Goal: Find specific page/section: Find specific page/section

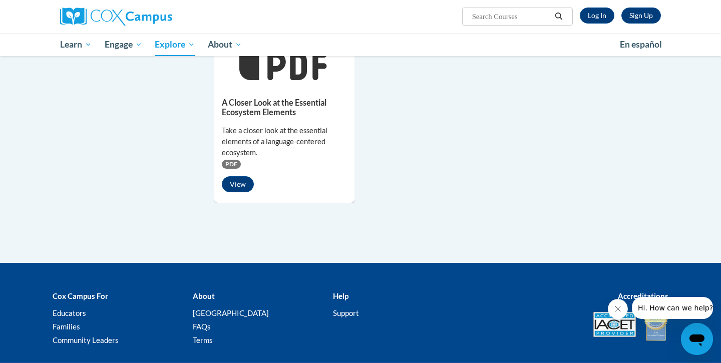
scroll to position [867, 0]
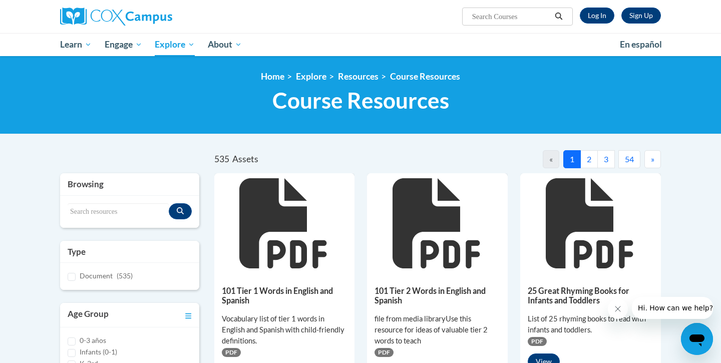
click at [477, 20] on input "Search..." at bounding box center [511, 17] width 80 height 12
type input "Explicit Teachign Poster"
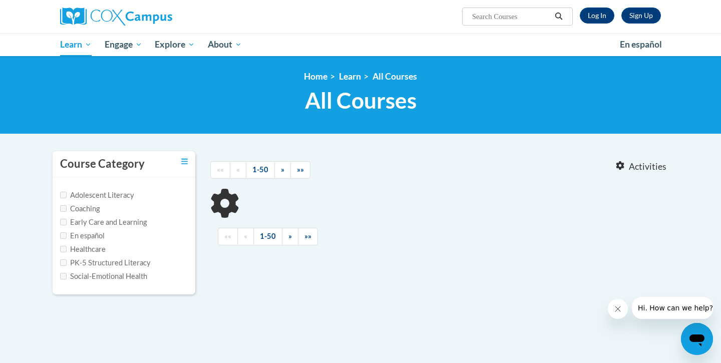
type input "Explicit Teachign Poster"
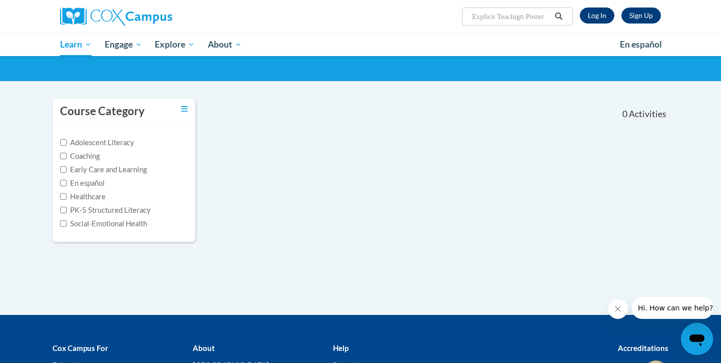
scroll to position [43, 0]
